Goal: Task Accomplishment & Management: Manage account settings

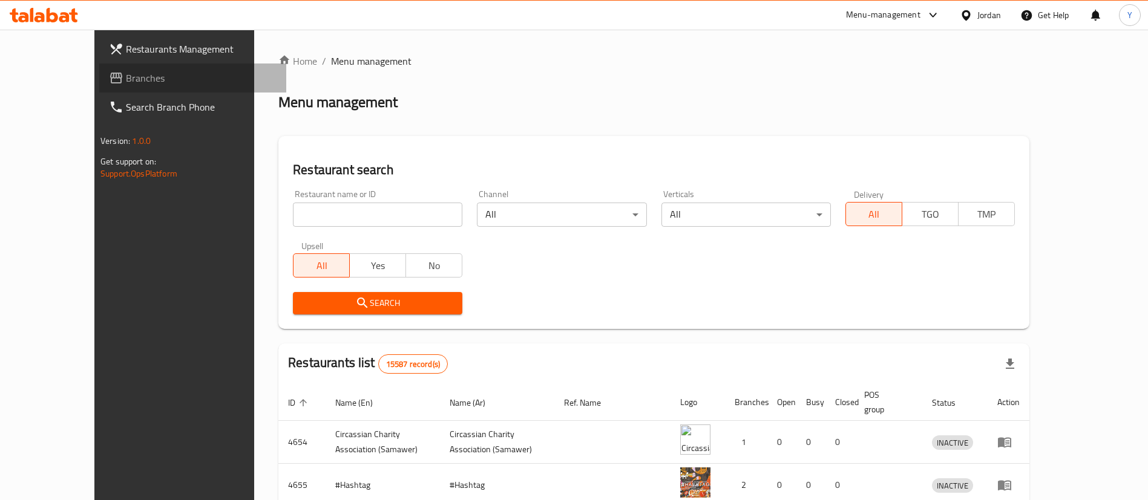
click at [99, 85] on link "Branches" at bounding box center [192, 78] width 187 height 29
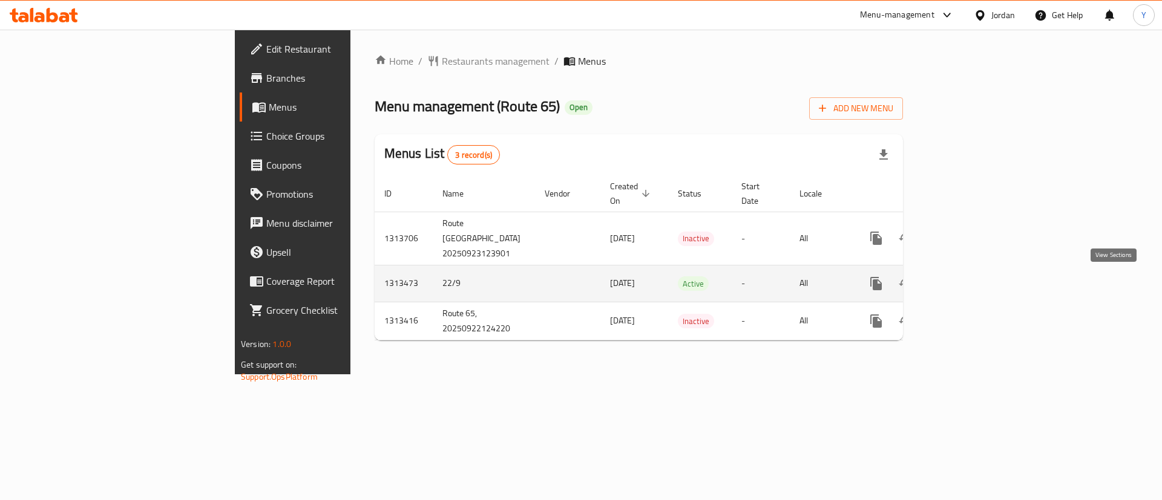
click at [978, 289] on link "enhanced table" at bounding box center [963, 283] width 29 height 29
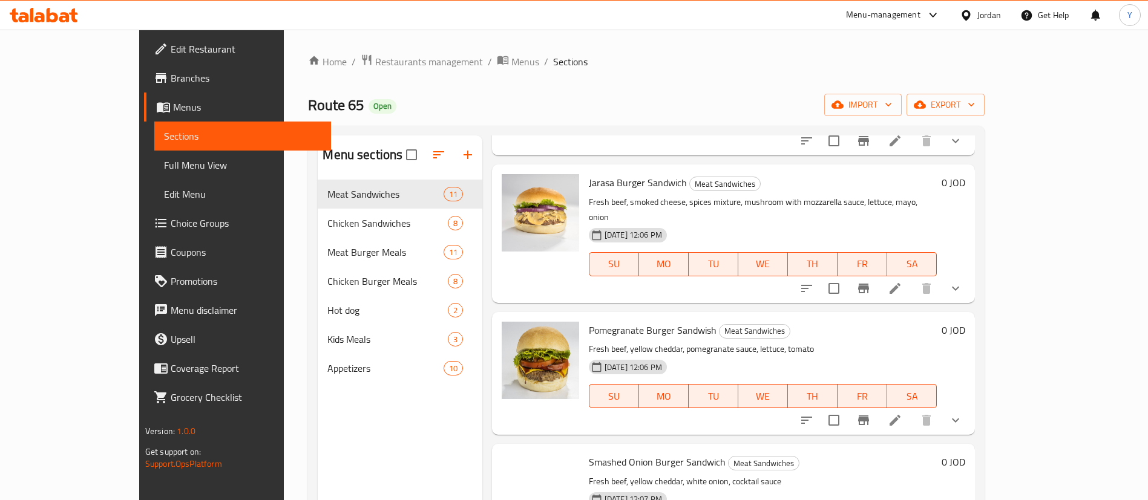
scroll to position [984, 0]
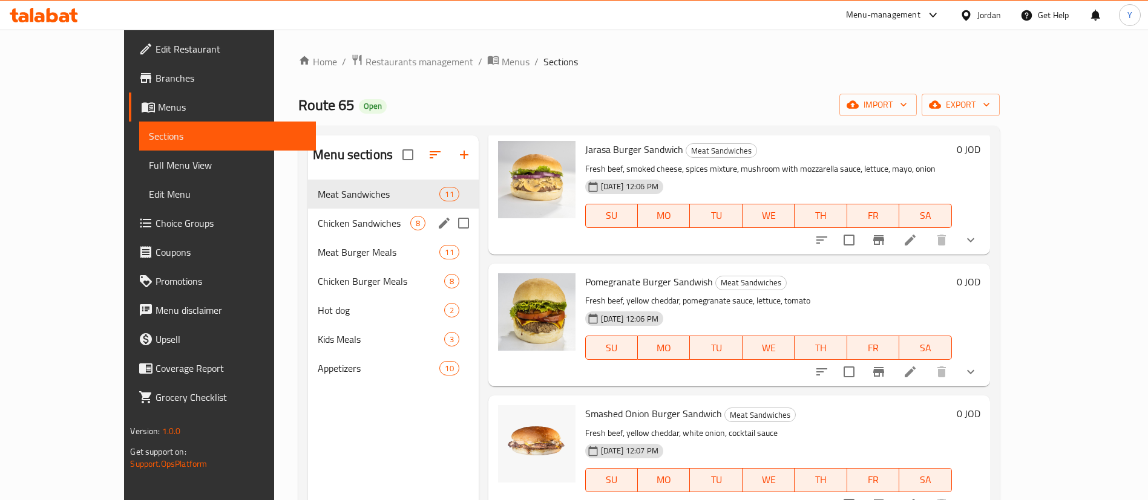
click at [318, 220] on span "Chicken Sandwiches" at bounding box center [364, 223] width 92 height 15
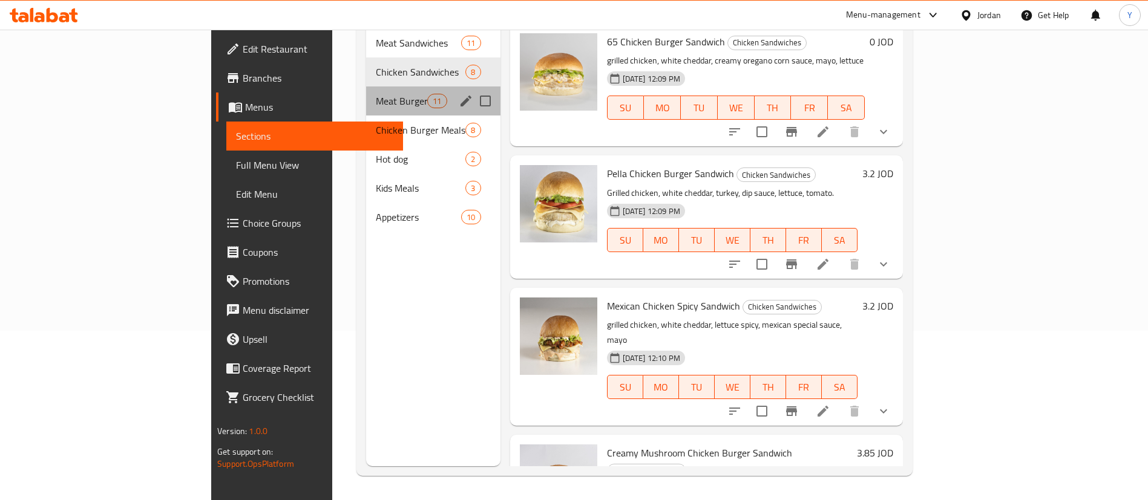
click at [366, 96] on div "Meat Burger Meals 11" at bounding box center [433, 101] width 134 height 29
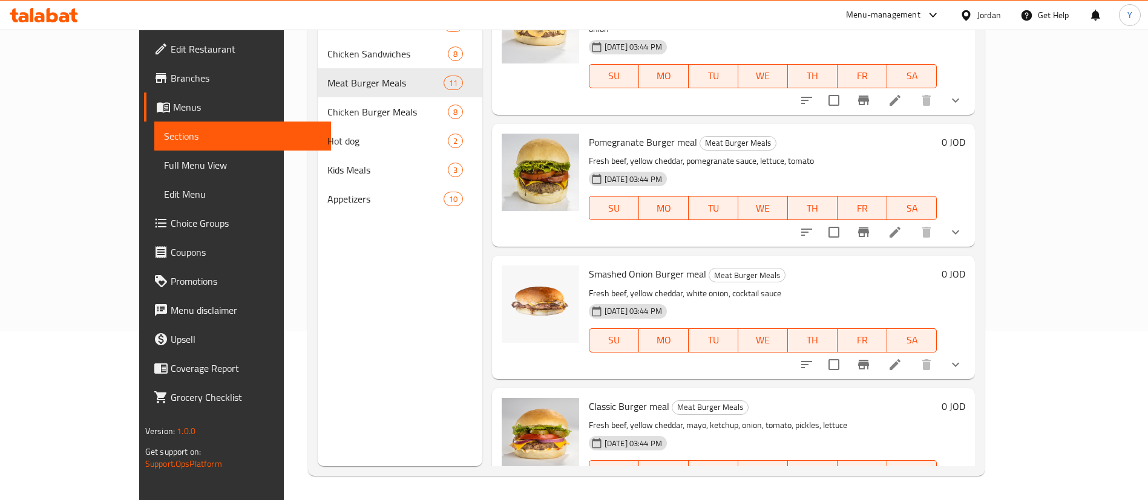
scroll to position [984, 0]
